Goal: Communication & Community: Answer question/provide support

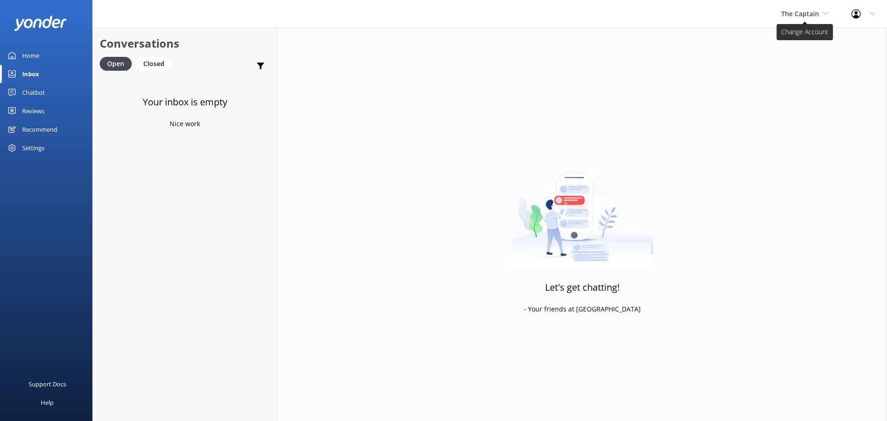
click at [804, 11] on span "The Captain" at bounding box center [800, 13] width 38 height 9
click at [795, 38] on link "De [GEOGRAPHIC_DATA]" at bounding box center [816, 39] width 92 height 22
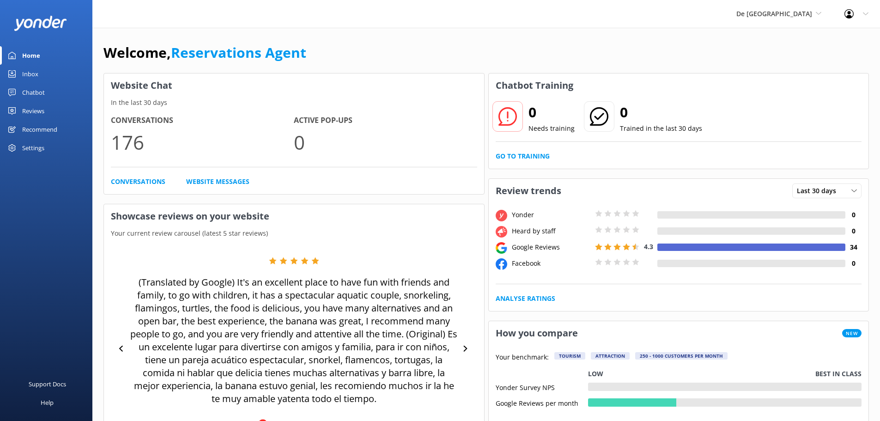
click at [32, 70] on div "Inbox" at bounding box center [30, 74] width 16 height 18
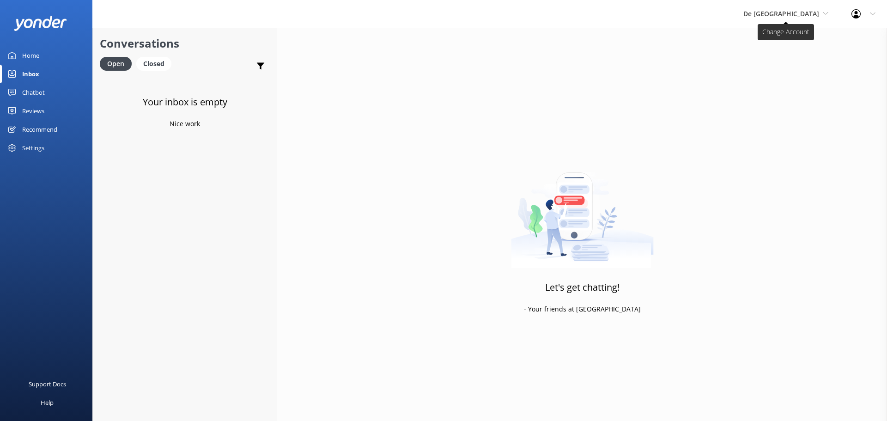
click at [812, 16] on span "De [GEOGRAPHIC_DATA]" at bounding box center [781, 13] width 76 height 9
click at [805, 52] on link "Aruba's Activities Expert" at bounding box center [778, 61] width 92 height 22
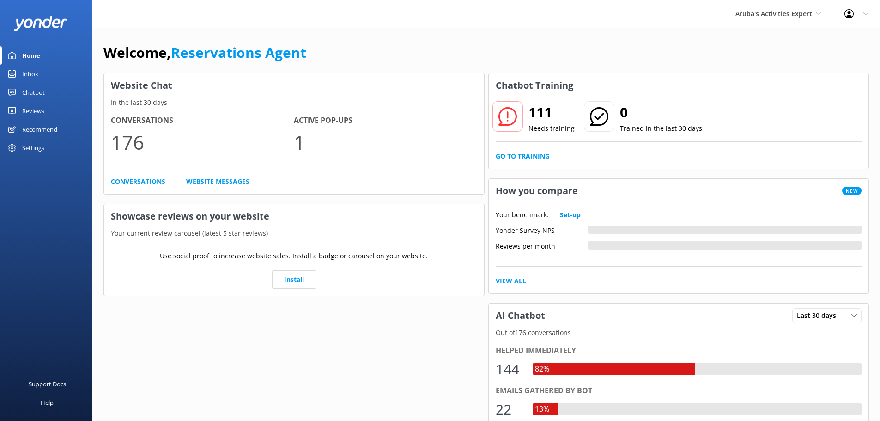
click at [50, 69] on link "Inbox" at bounding box center [46, 74] width 92 height 18
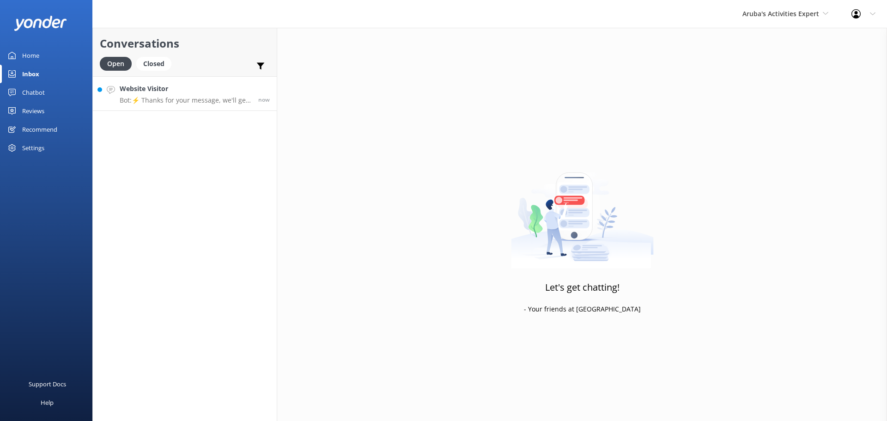
click at [196, 94] on h4 "Website Visitor" at bounding box center [186, 89] width 132 height 10
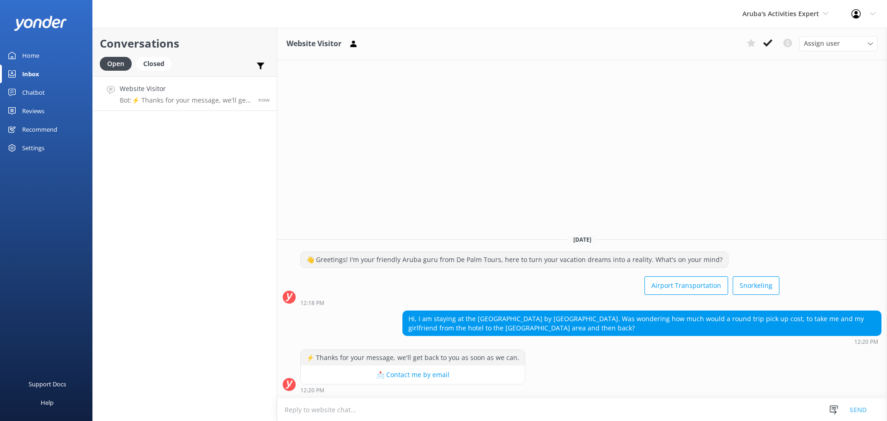
click at [436, 405] on textarea at bounding box center [582, 409] width 610 height 23
